Goal: Task Accomplishment & Management: Use online tool/utility

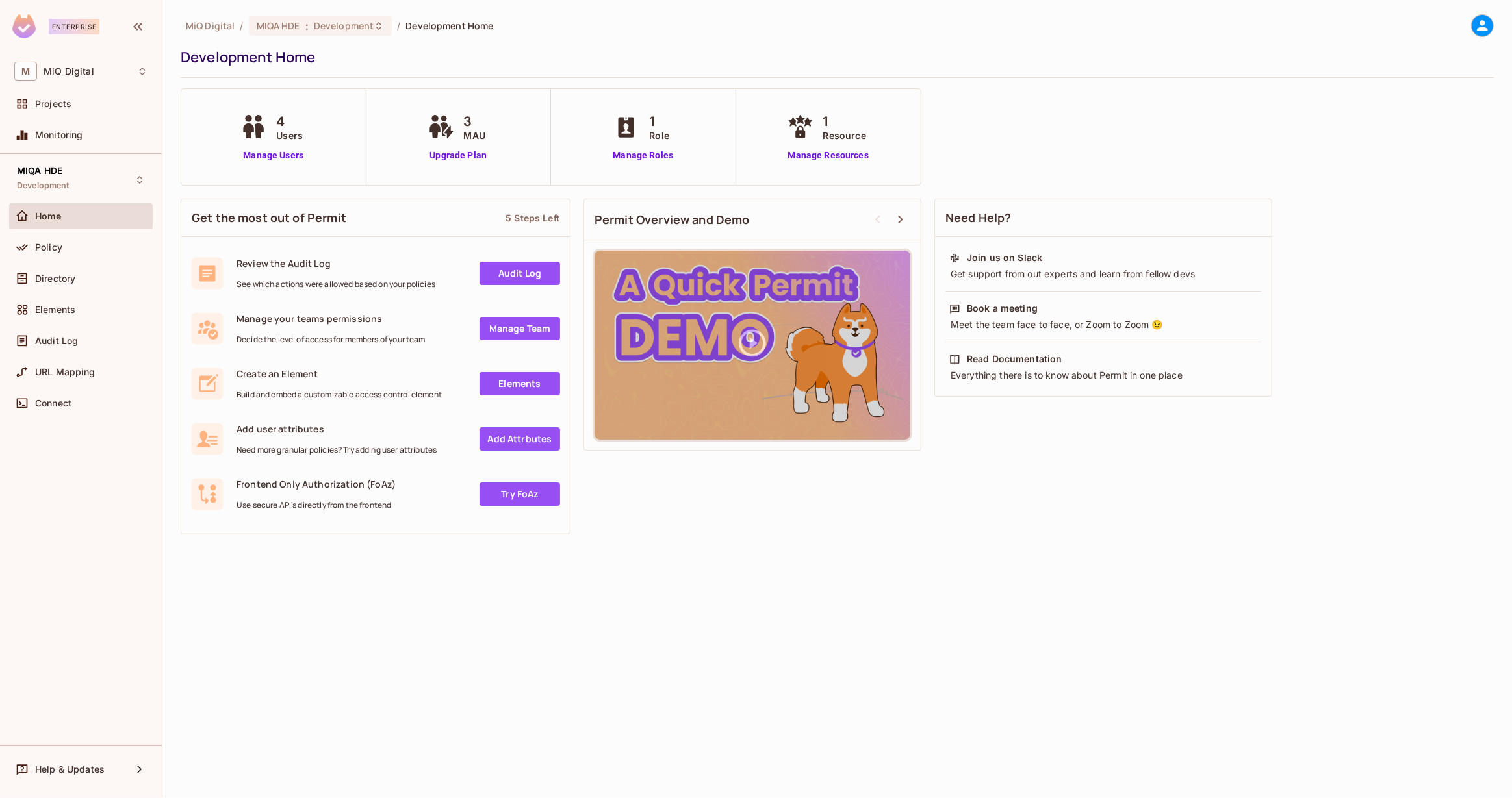
click at [347, 33] on div "MIQA HDE : Development" at bounding box center [320, 25] width 144 height 20
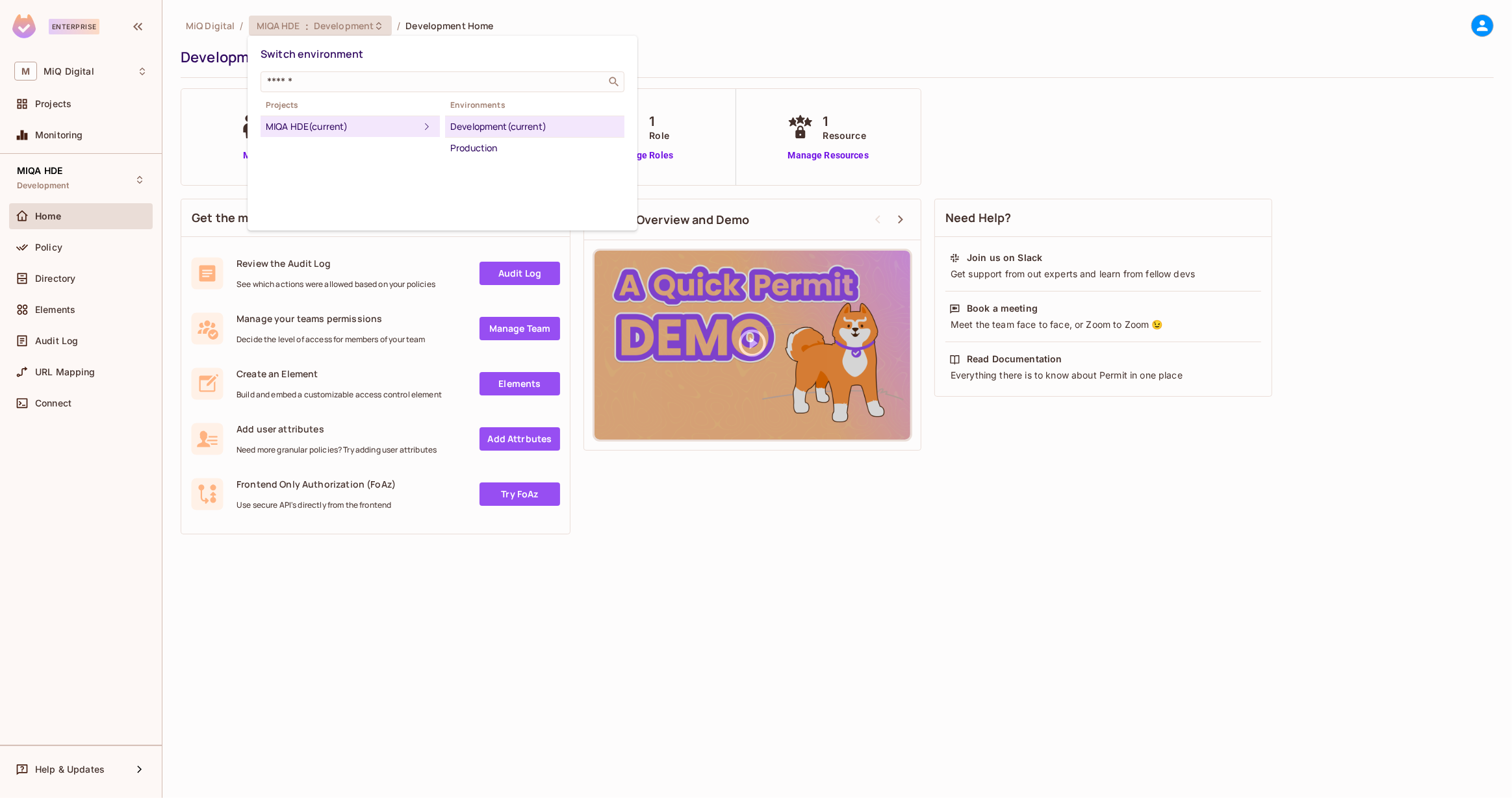
click at [97, 269] on div at bounding box center [756, 399] width 1512 height 798
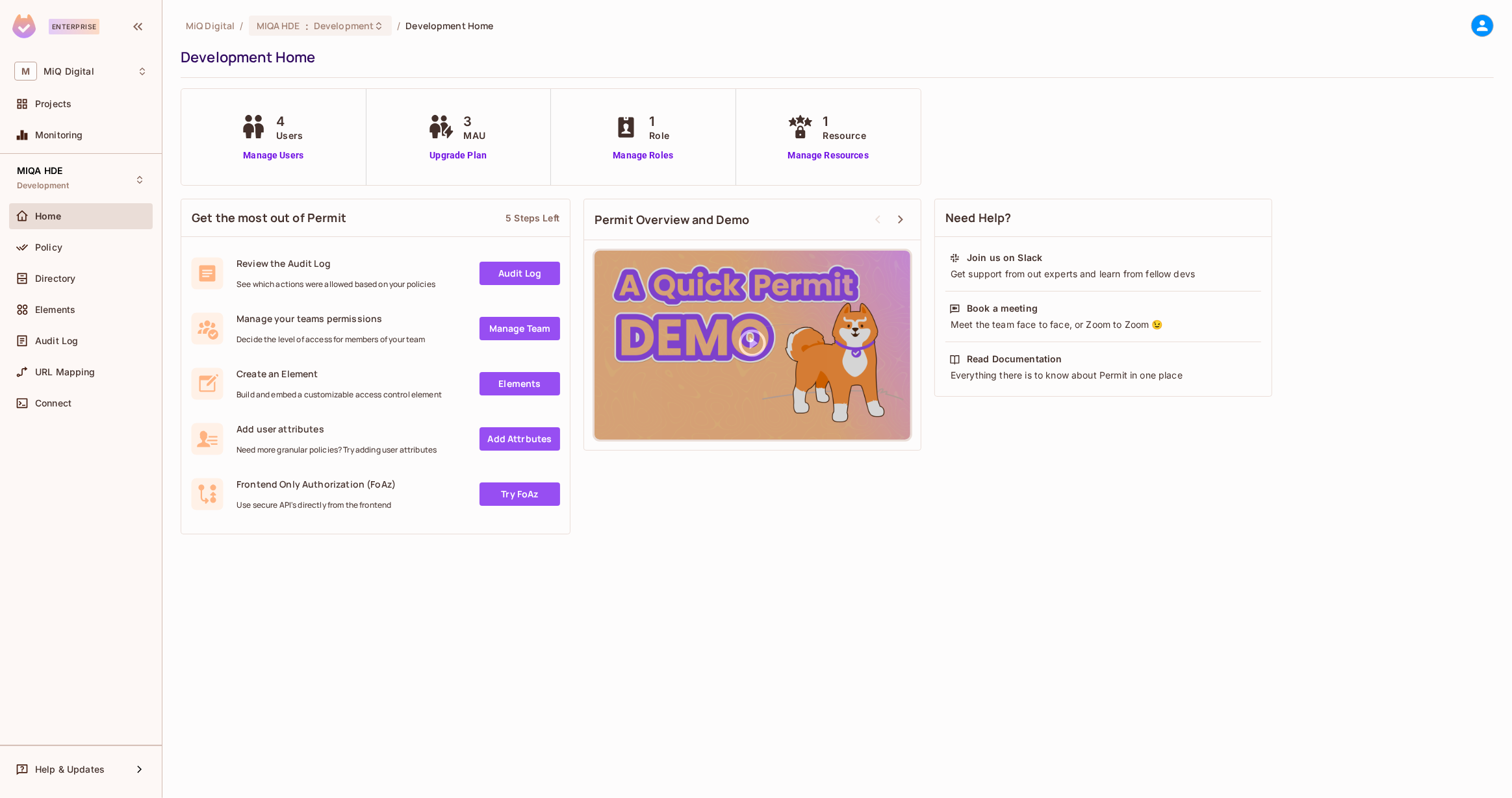
click at [91, 257] on div "Policy" at bounding box center [81, 247] width 144 height 26
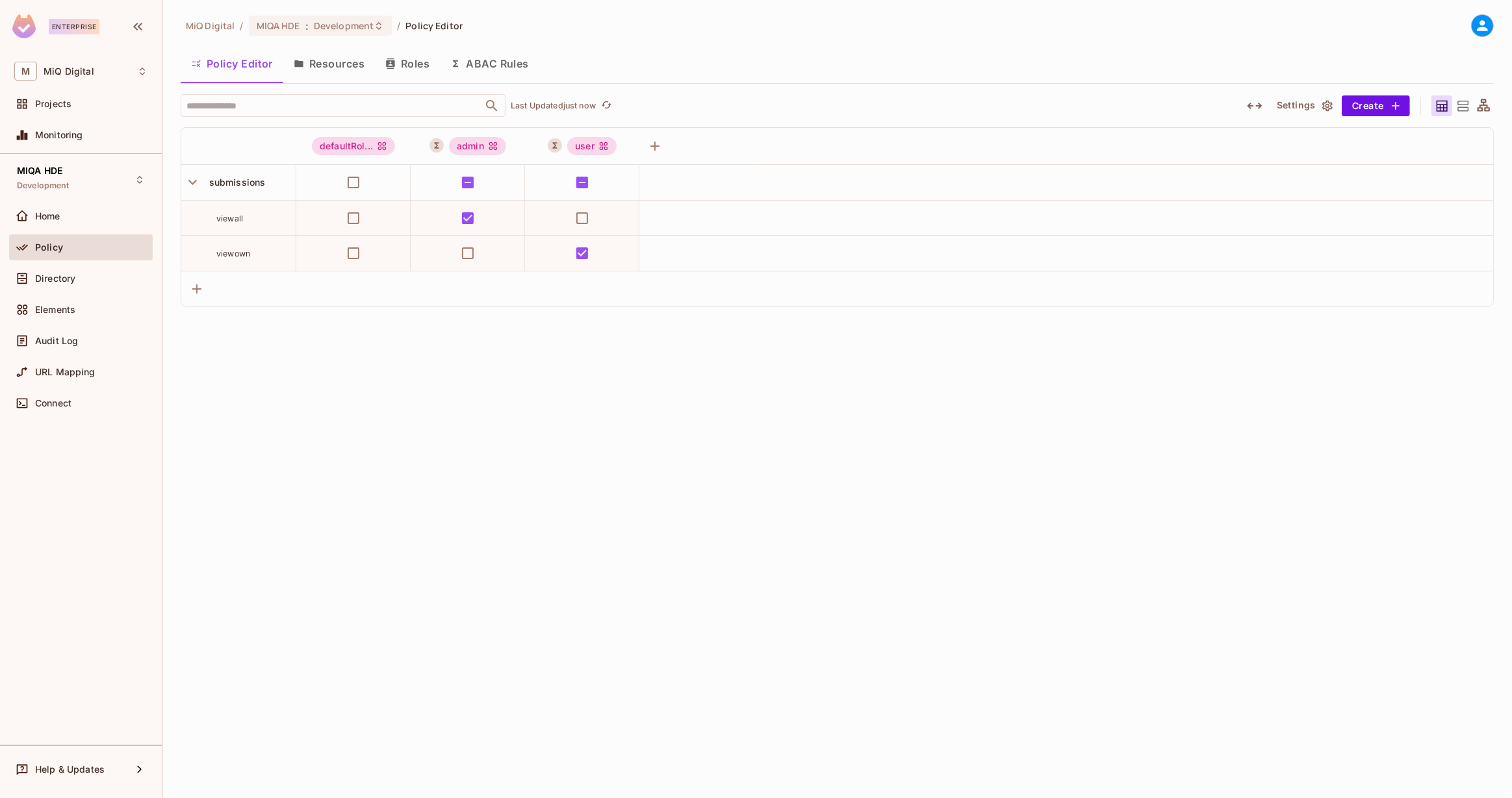
click at [501, 67] on button "ABAC Rules" at bounding box center [490, 64] width 99 height 32
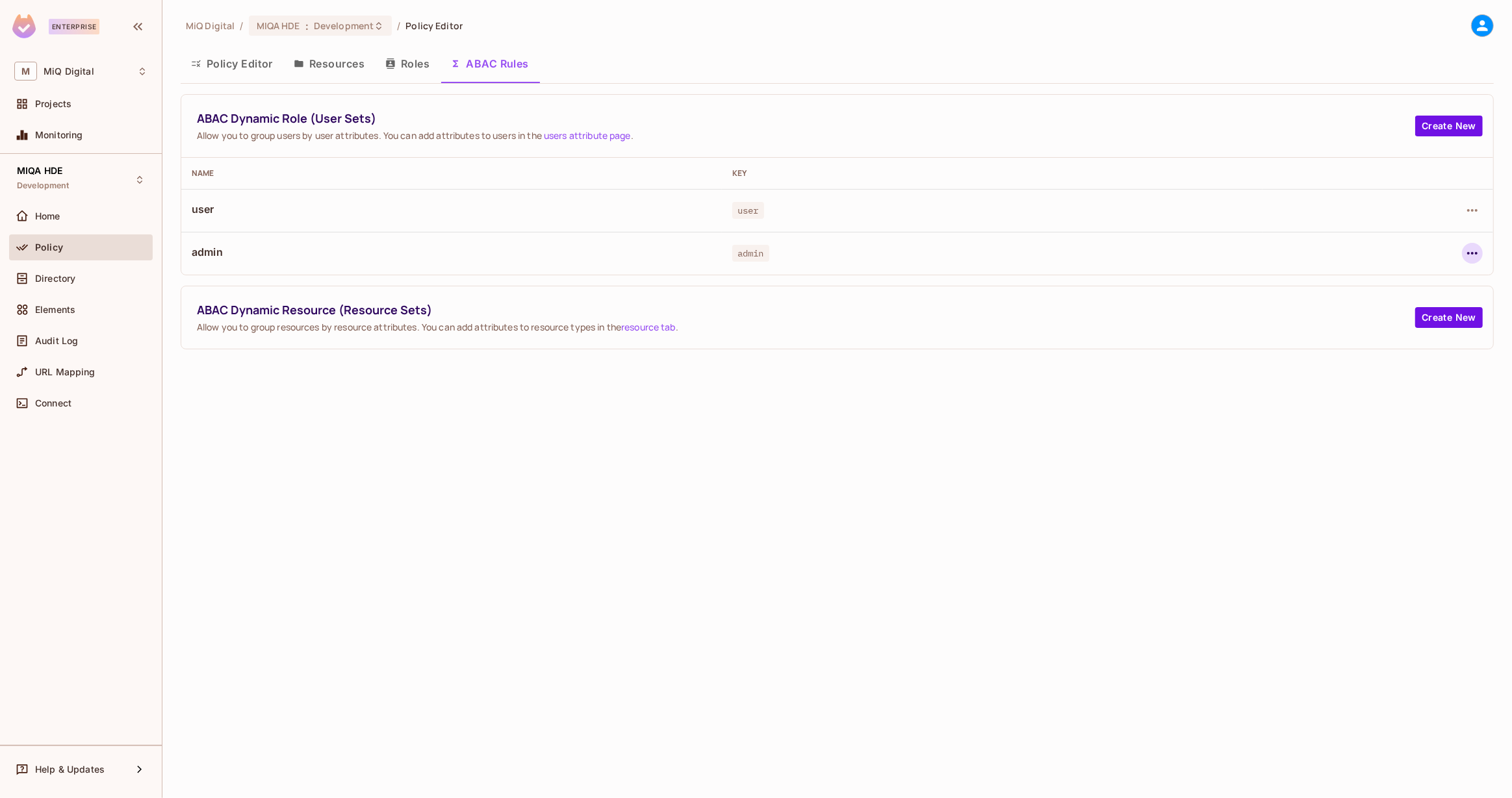
click at [1467, 248] on icon "button" at bounding box center [1472, 253] width 15 height 15
click at [1371, 287] on div "Edit Dynamic Role (User Set)" at bounding box center [1383, 283] width 128 height 13
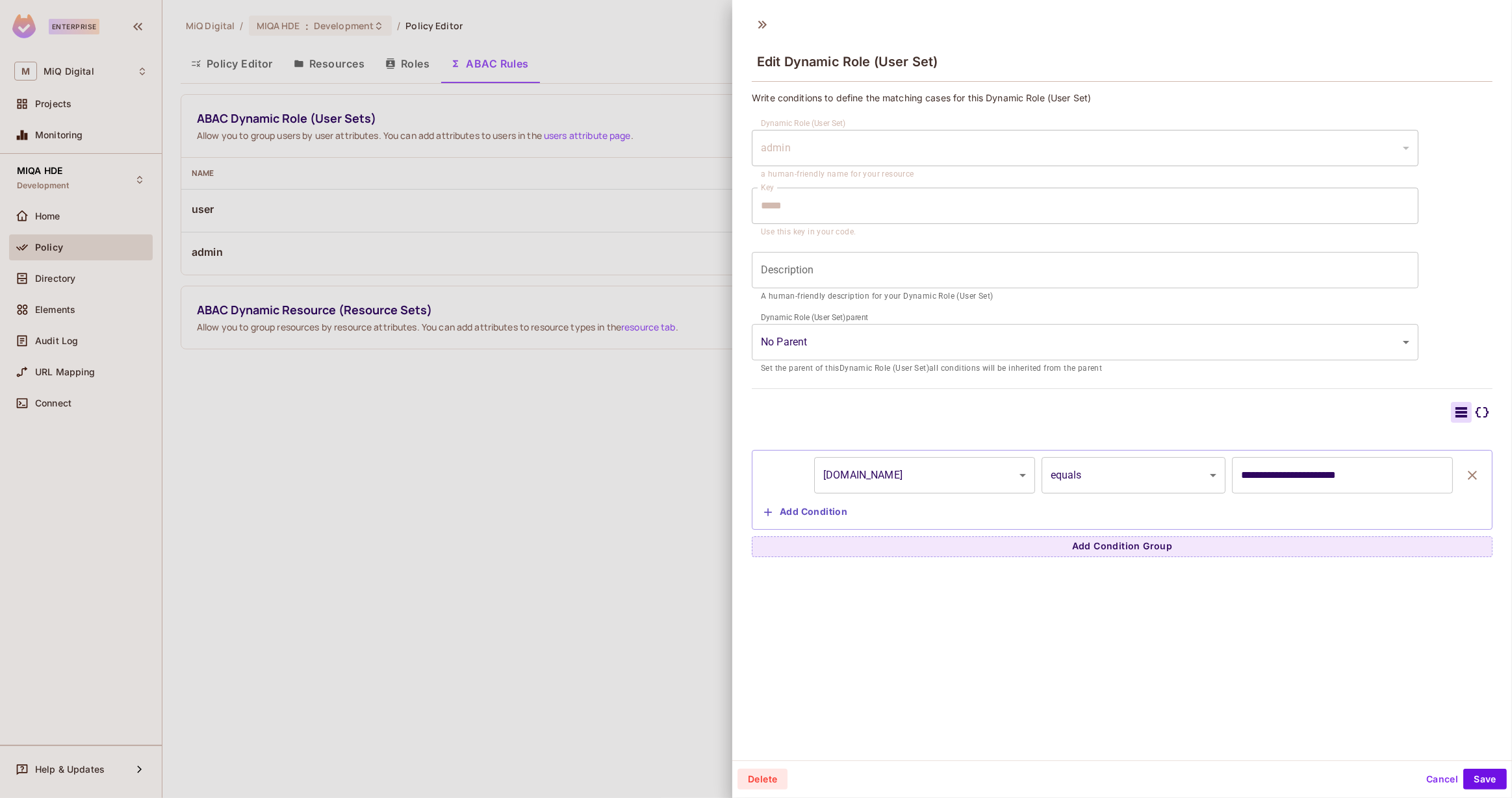
scroll to position [1, 0]
click at [1301, 467] on input "**********" at bounding box center [1342, 474] width 221 height 36
